Goal: Navigation & Orientation: Find specific page/section

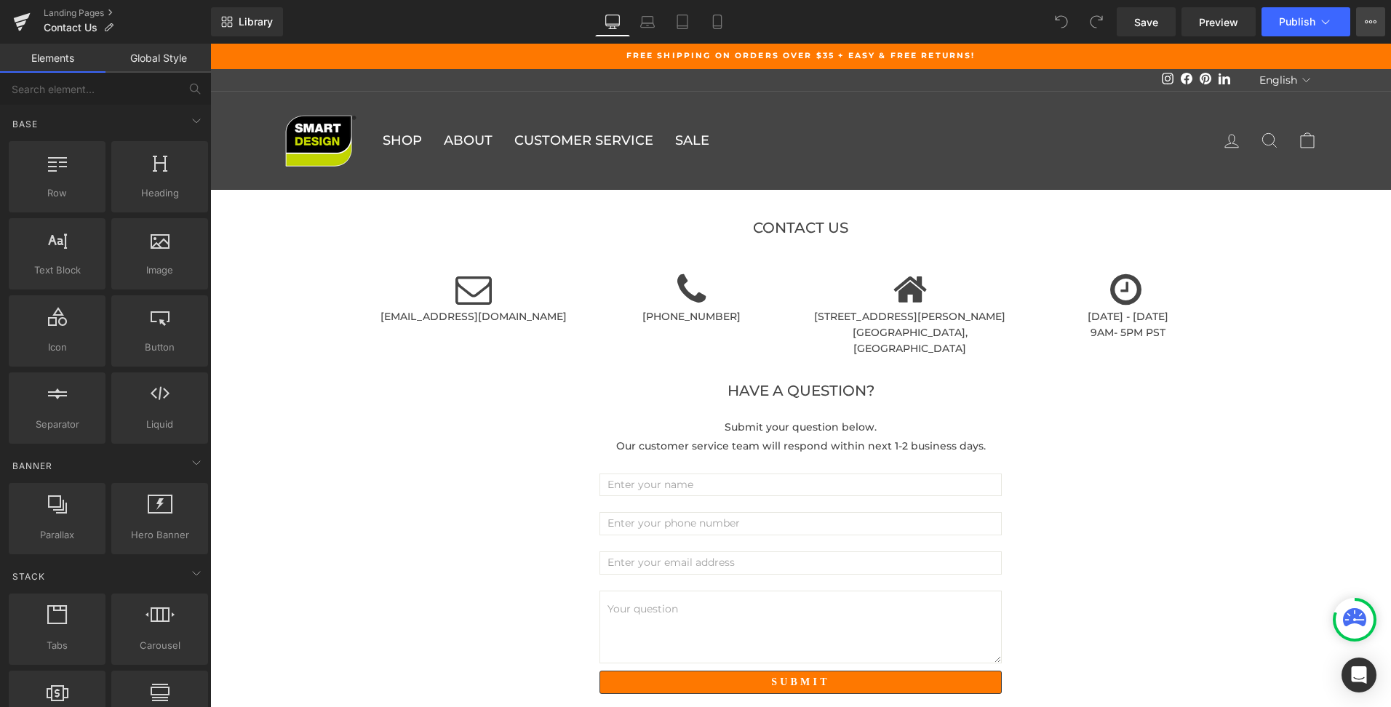
click at [1377, 12] on button "View Live Page View with current Template Save Template to Library Schedule Pub…" at bounding box center [1370, 21] width 29 height 29
